Goal: Task Accomplishment & Management: Manage account settings

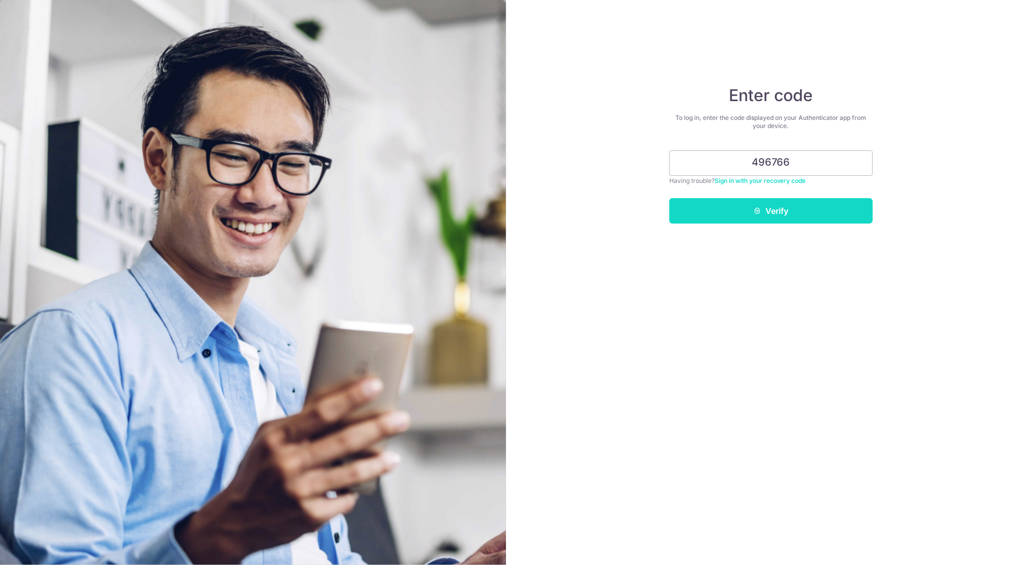
type input "496766"
click at [851, 198] on button "Verify" at bounding box center [770, 210] width 203 height 25
